Goal: Transaction & Acquisition: Book appointment/travel/reservation

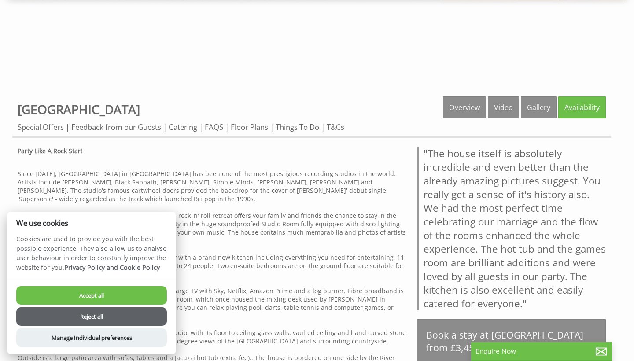
scroll to position [278, 0]
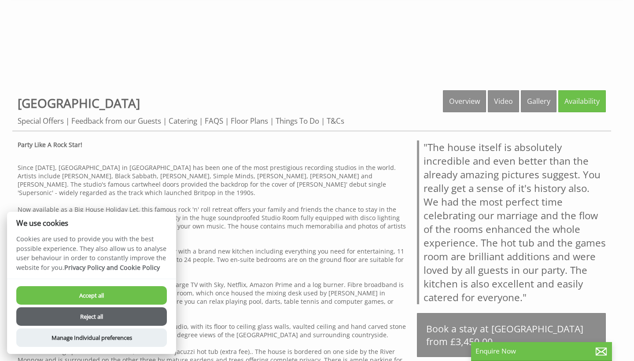
click at [95, 294] on button "Accept all" at bounding box center [91, 295] width 151 height 18
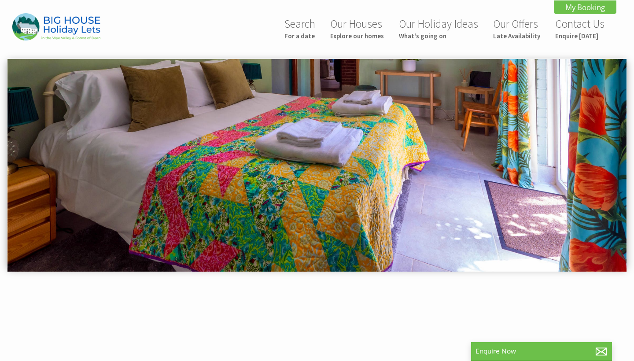
click at [240, 134] on img at bounding box center [316, 165] width 619 height 213
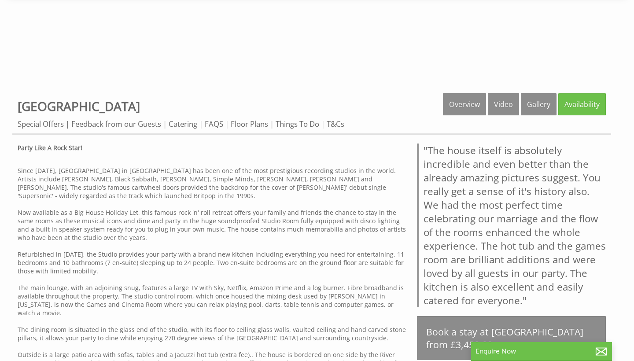
scroll to position [275, 0]
click at [538, 100] on link "Gallery" at bounding box center [539, 104] width 36 height 22
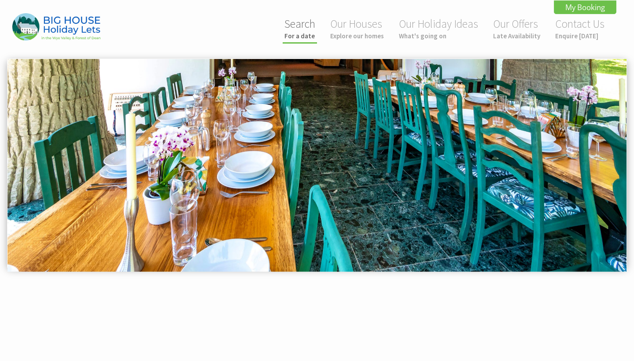
click at [302, 37] on small "For a date" at bounding box center [299, 36] width 31 height 8
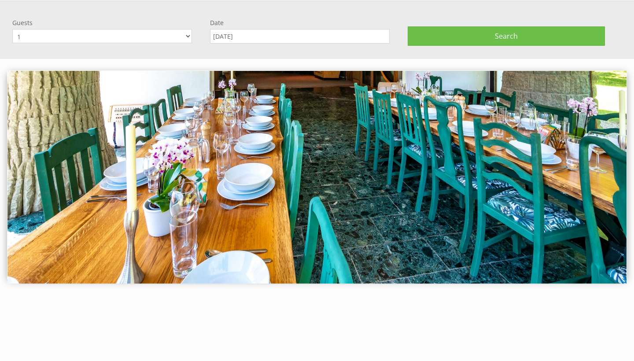
scroll to position [59, 0]
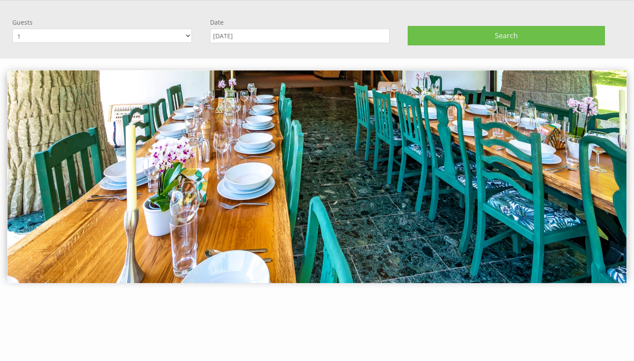
select select "15"
click at [311, 35] on input "[DATE]" at bounding box center [300, 36] width 180 height 15
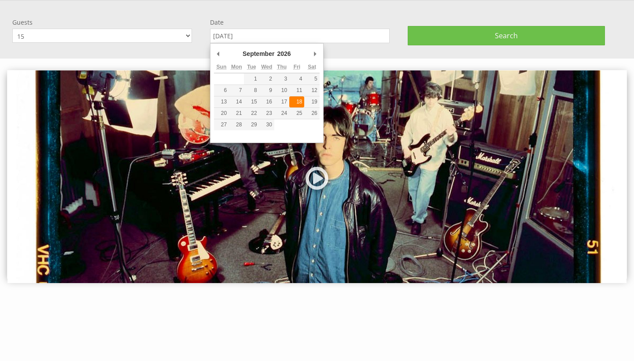
type input "18/09/2026"
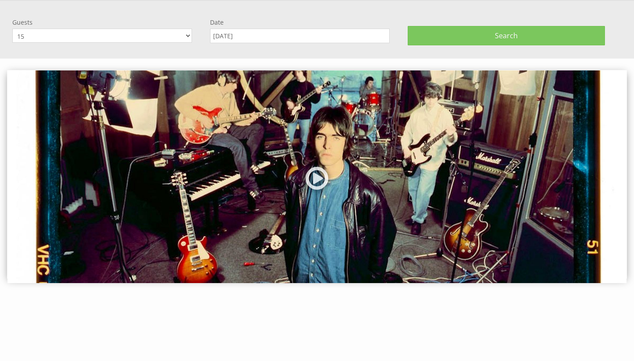
click at [505, 34] on span "Search" at bounding box center [506, 36] width 23 height 10
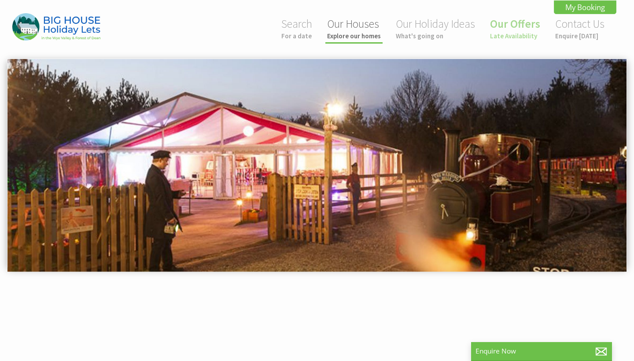
click at [353, 36] on small "Explore our homes" at bounding box center [354, 36] width 54 height 8
